Goal: Go to known website: Access a specific website the user already knows

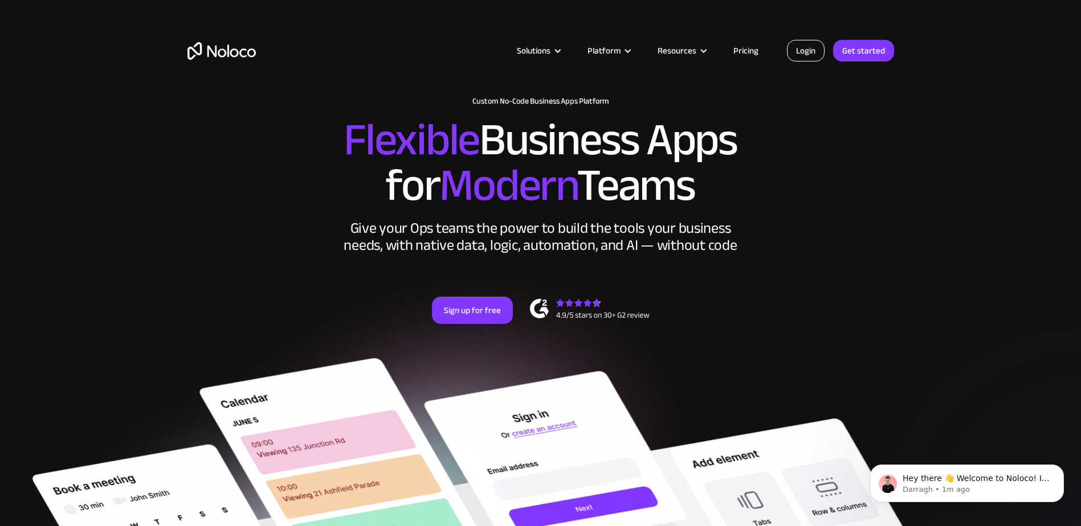
click at [800, 56] on link "Login" at bounding box center [806, 51] width 38 height 22
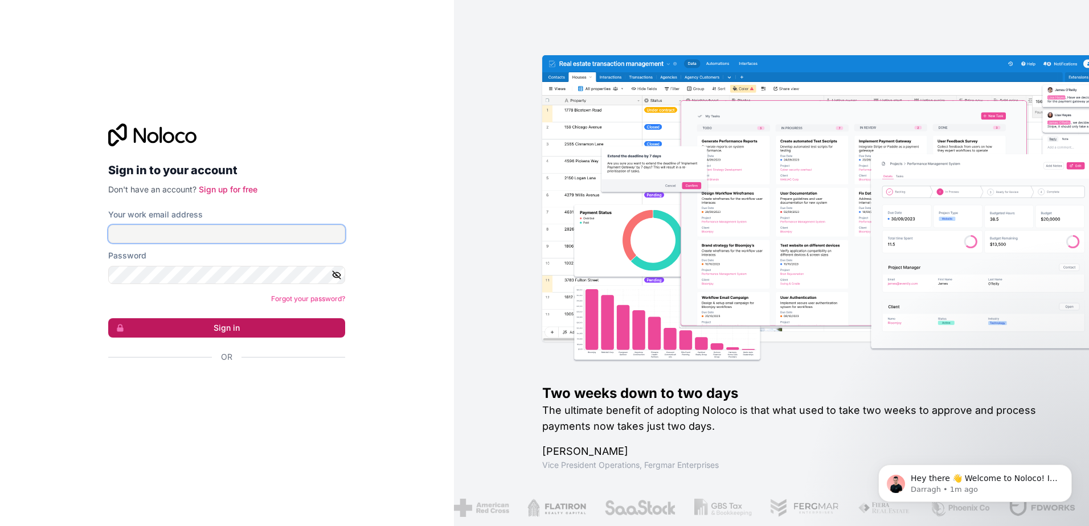
type input "aschon@mindsetdc.com"
click at [254, 337] on button "Sign in" at bounding box center [226, 327] width 237 height 19
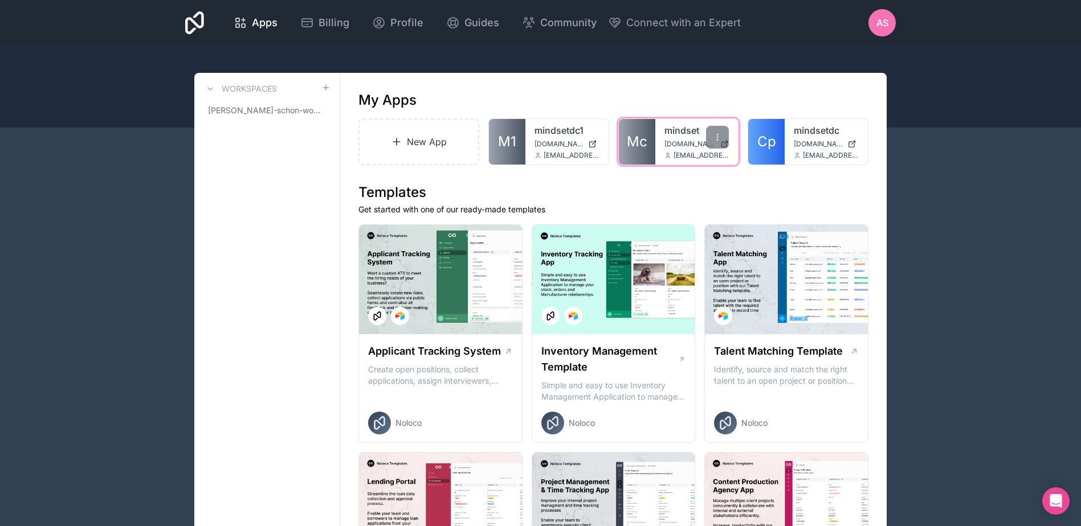
click at [678, 133] on link "mindset" at bounding box center [696, 131] width 65 height 14
